Goal: Find specific page/section: Find specific page/section

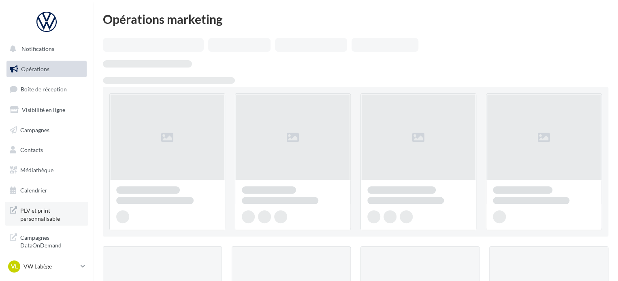
click at [36, 211] on span "PLV et print personnalisable" at bounding box center [51, 213] width 63 height 17
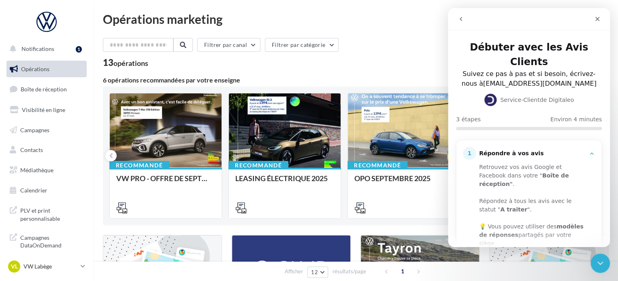
click at [381, 53] on div "Filtrer par canal Filtrer par catégorie" at bounding box center [355, 46] width 505 height 17
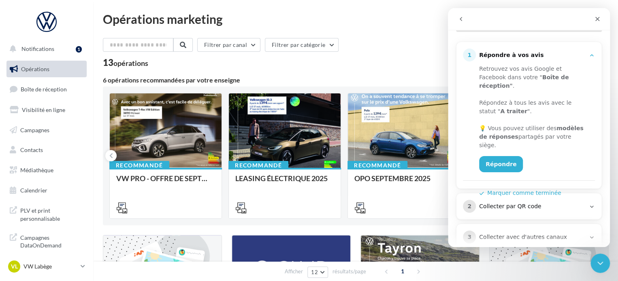
click at [460, 22] on button "go back" at bounding box center [460, 18] width 15 height 15
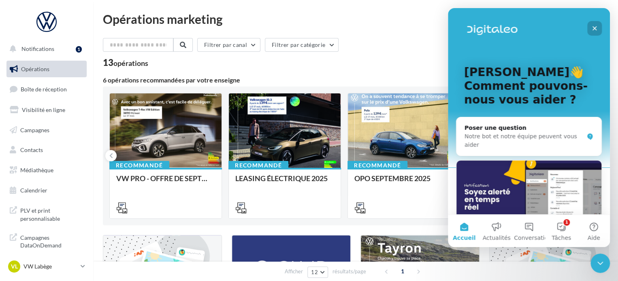
click at [594, 26] on icon "Fermer" at bounding box center [594, 28] width 6 height 6
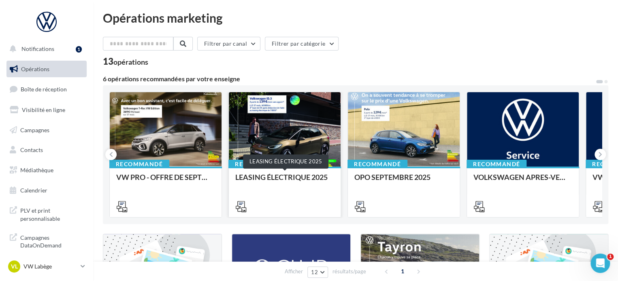
scroll to position [0, 0]
